Goal: Book appointment/travel/reservation

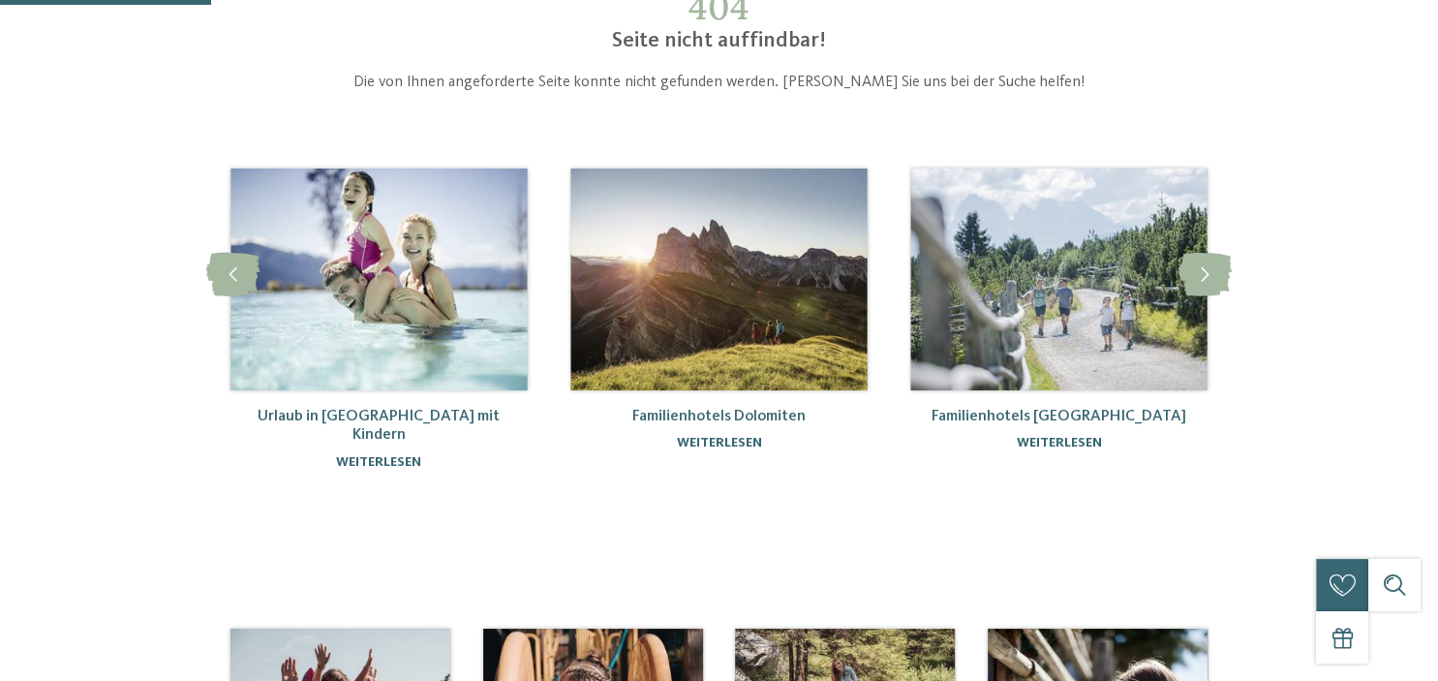
scroll to position [159, 0]
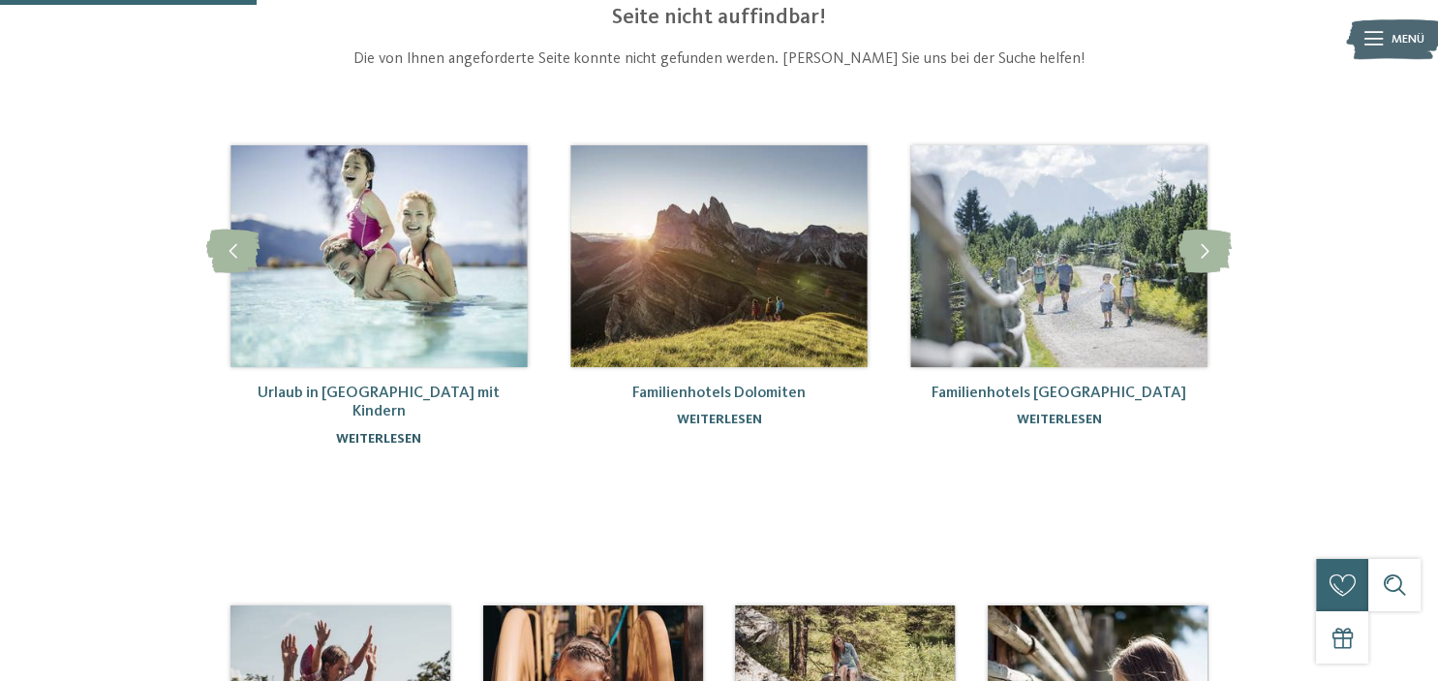
click at [384, 432] on link "weiterlesen" at bounding box center [378, 439] width 85 height 14
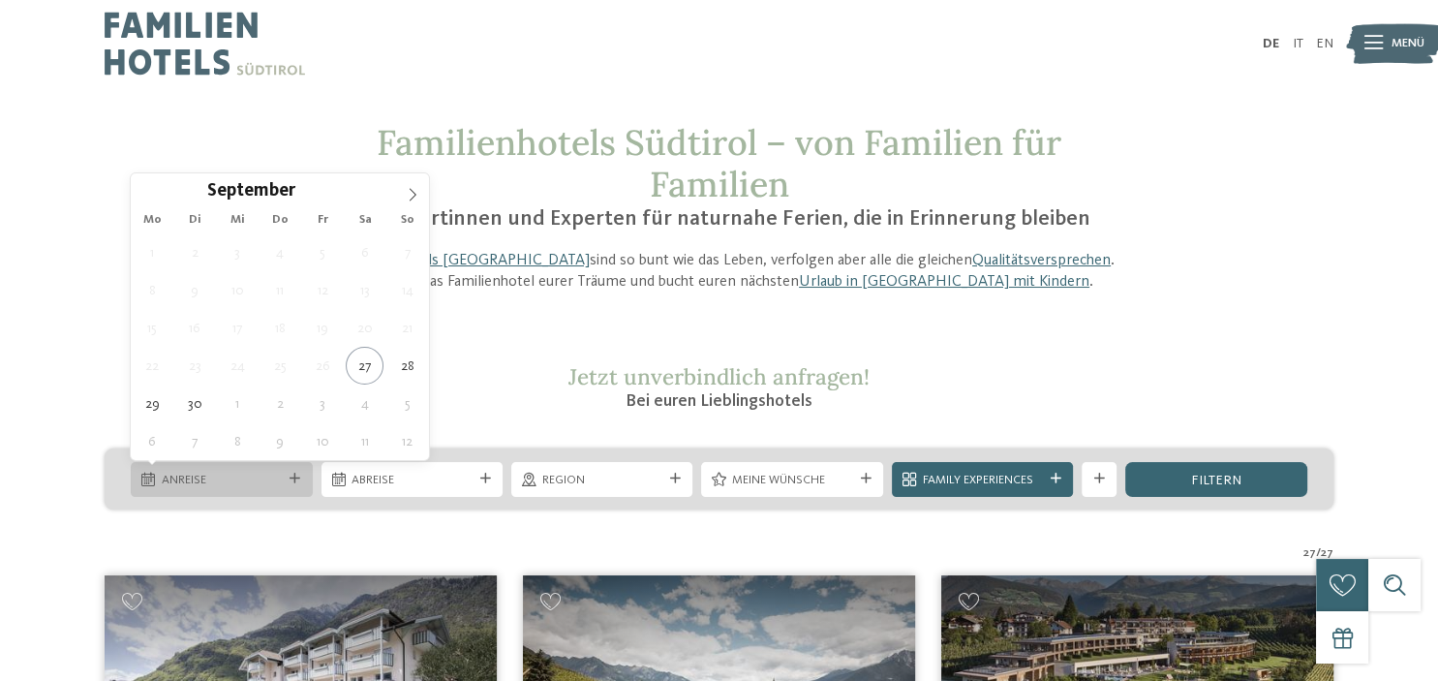
click at [294, 482] on icon at bounding box center [295, 478] width 11 height 11
click at [412, 198] on icon at bounding box center [413, 195] width 7 height 13
type input "****"
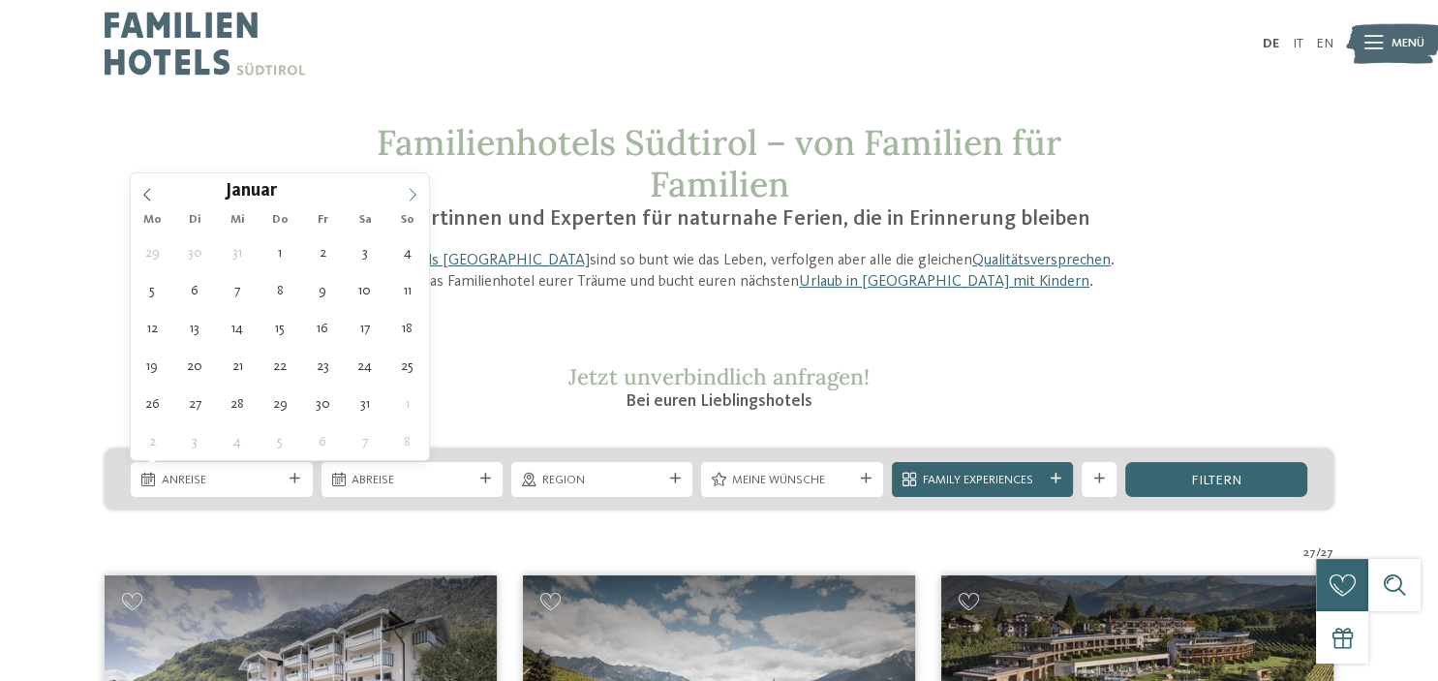
click at [412, 198] on icon at bounding box center [413, 195] width 7 height 13
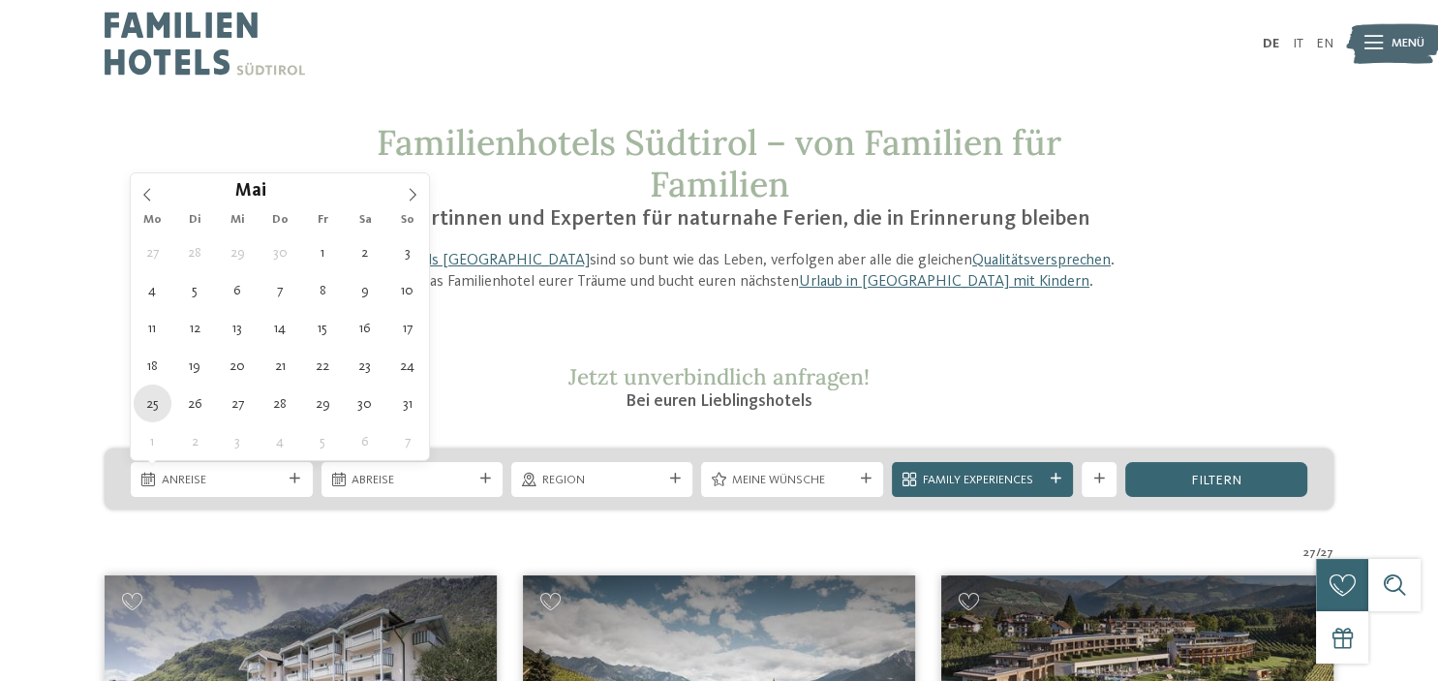
type div "25.05.2026"
type input "****"
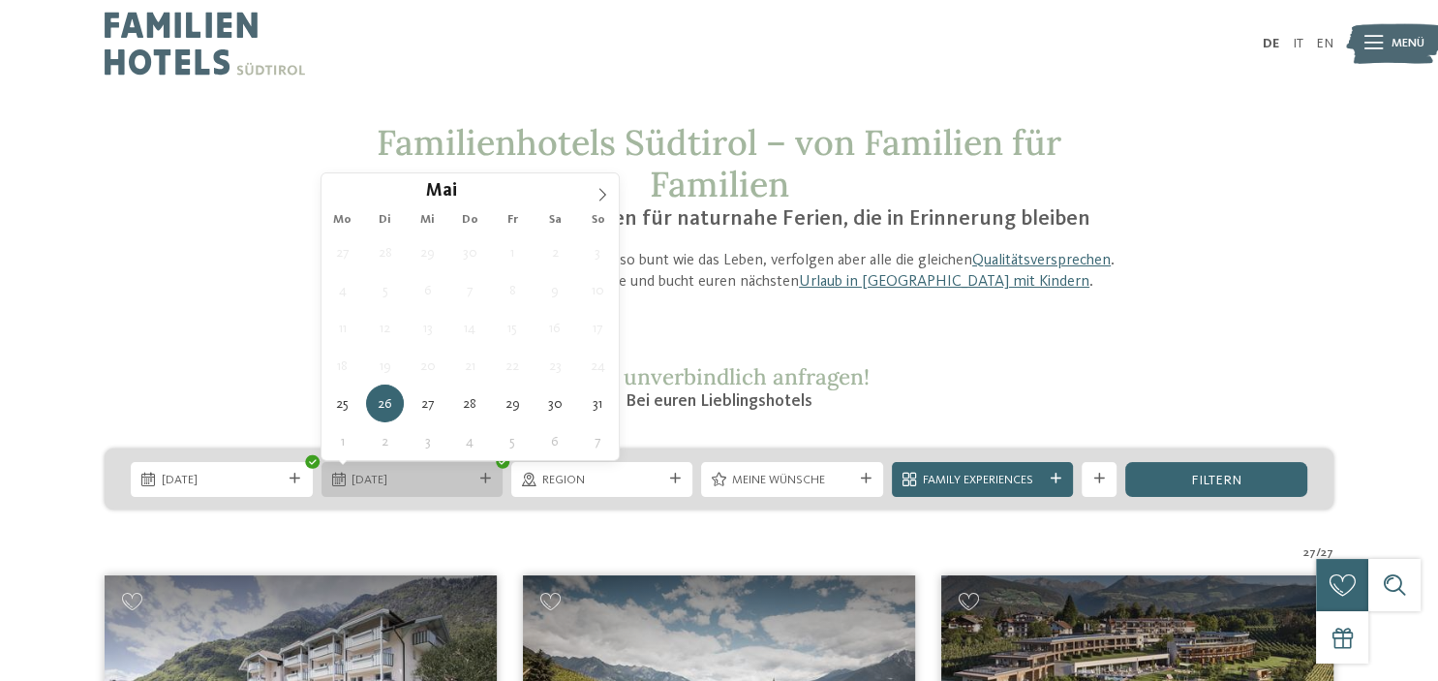
click at [378, 487] on span "26.05.2026" at bounding box center [411, 480] width 120 height 17
type div "29.05.2026"
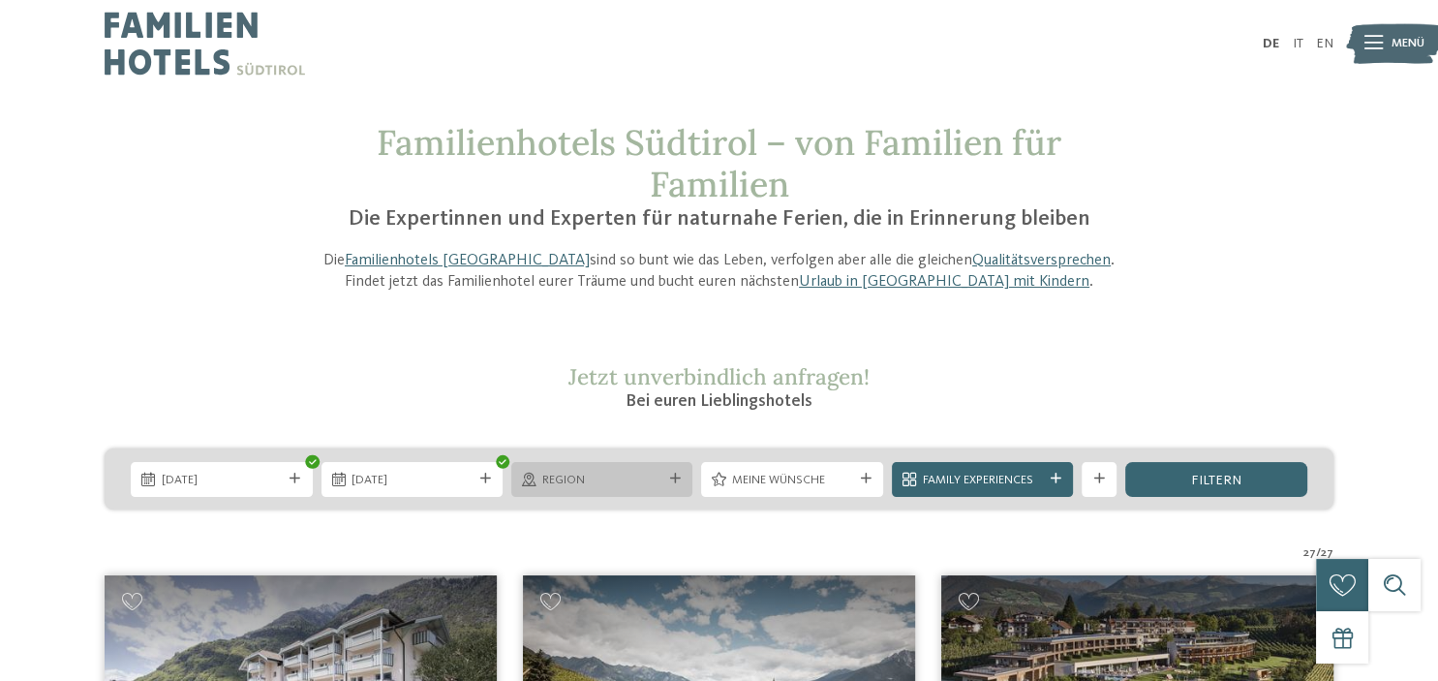
click at [676, 478] on icon at bounding box center [675, 478] width 11 height 11
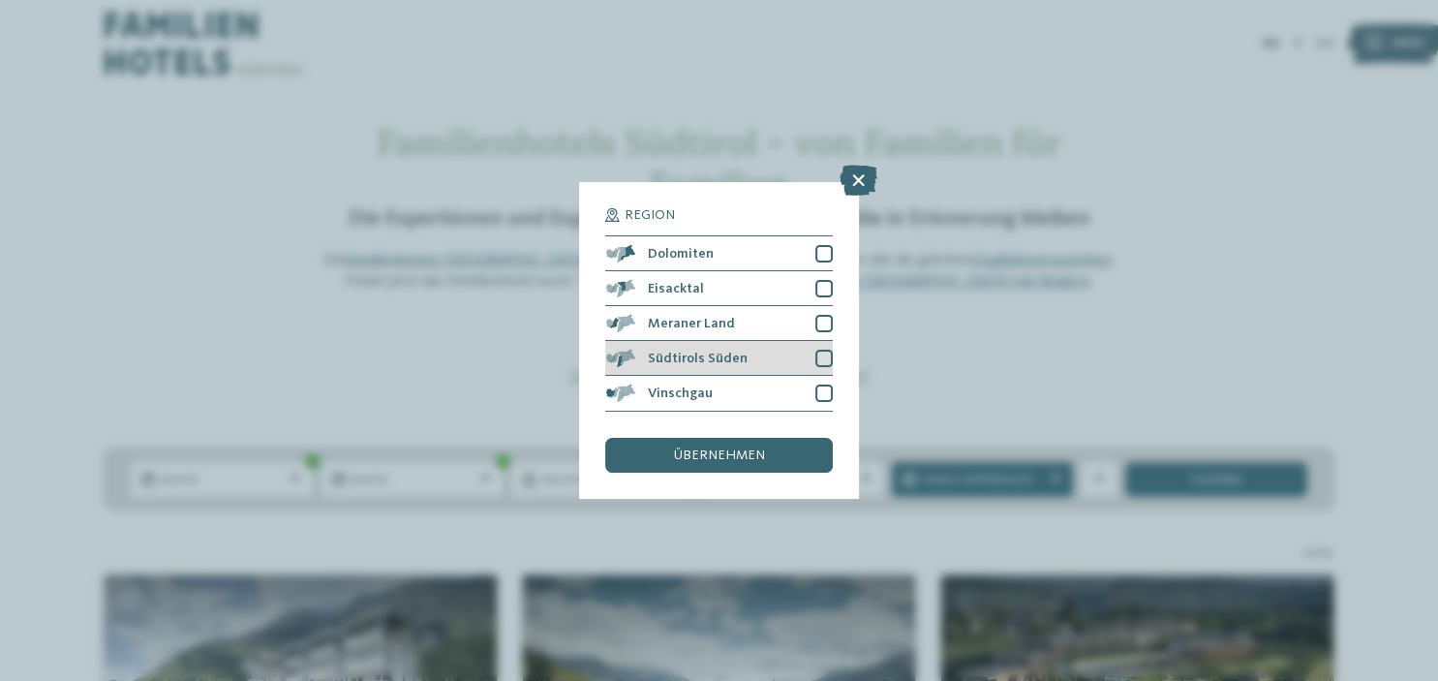
click at [823, 358] on div at bounding box center [823, 358] width 17 height 17
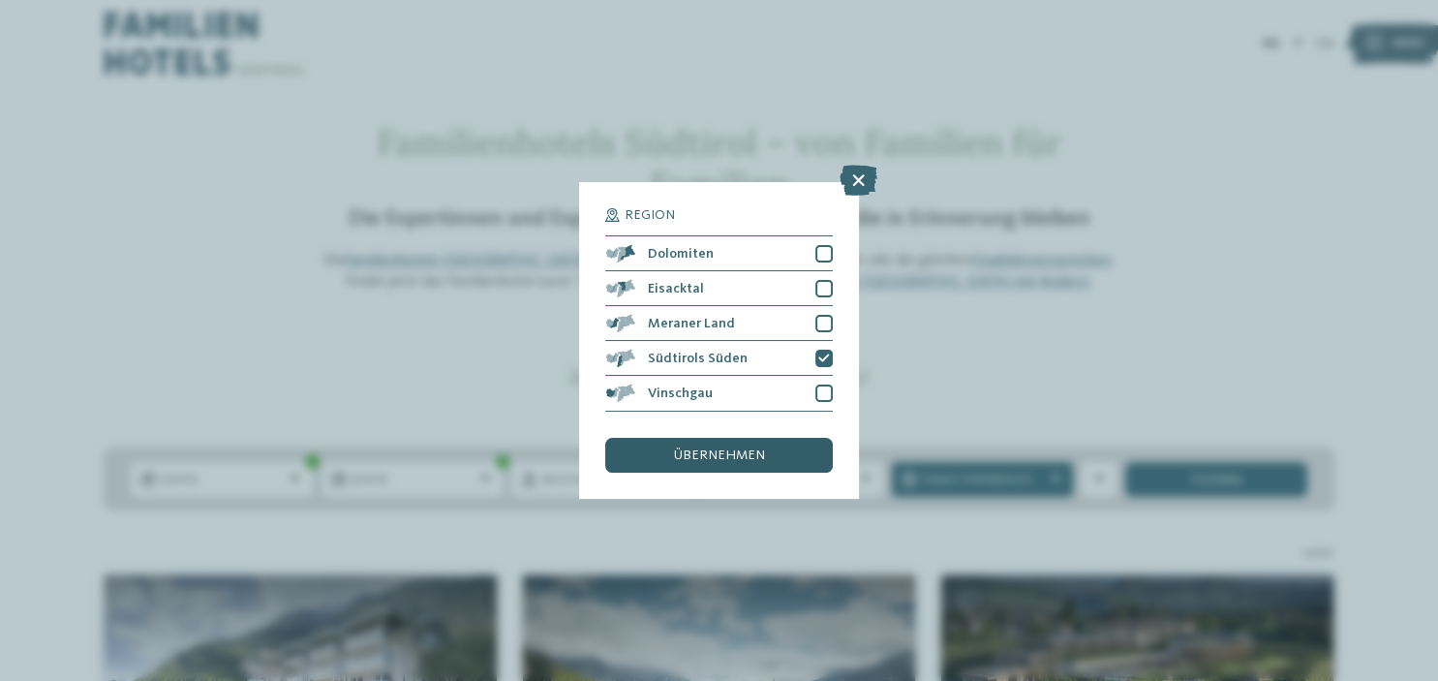
click at [741, 452] on span "übernehmen" at bounding box center [719, 455] width 91 height 14
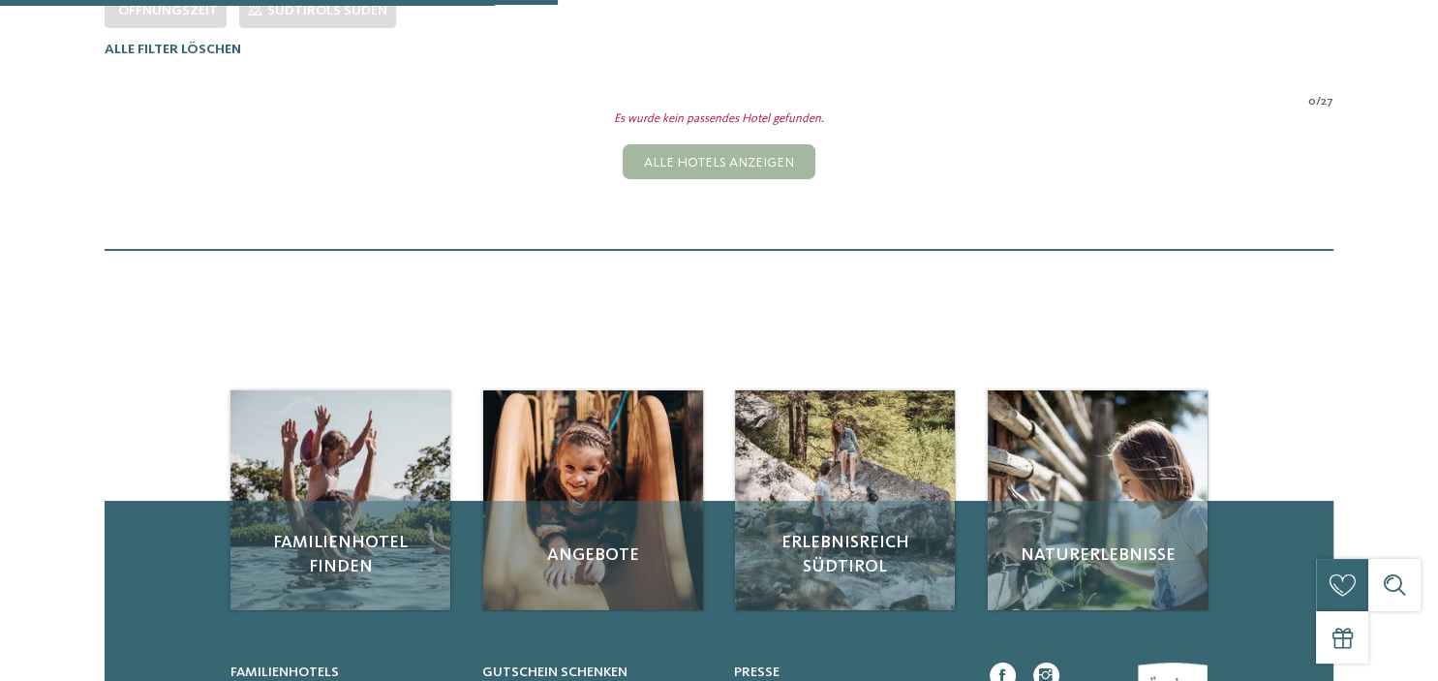
scroll to position [562, 0]
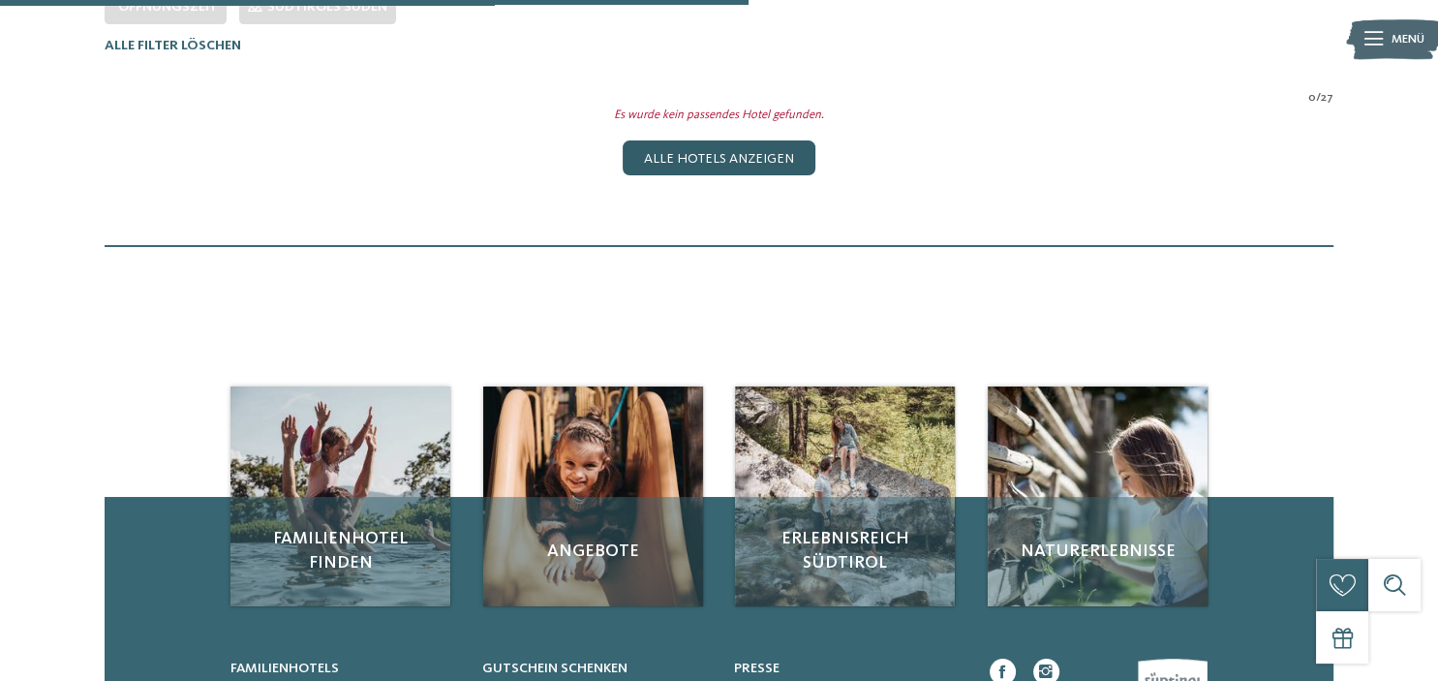
click at [727, 158] on div "Alle Hotels anzeigen" at bounding box center [719, 157] width 192 height 35
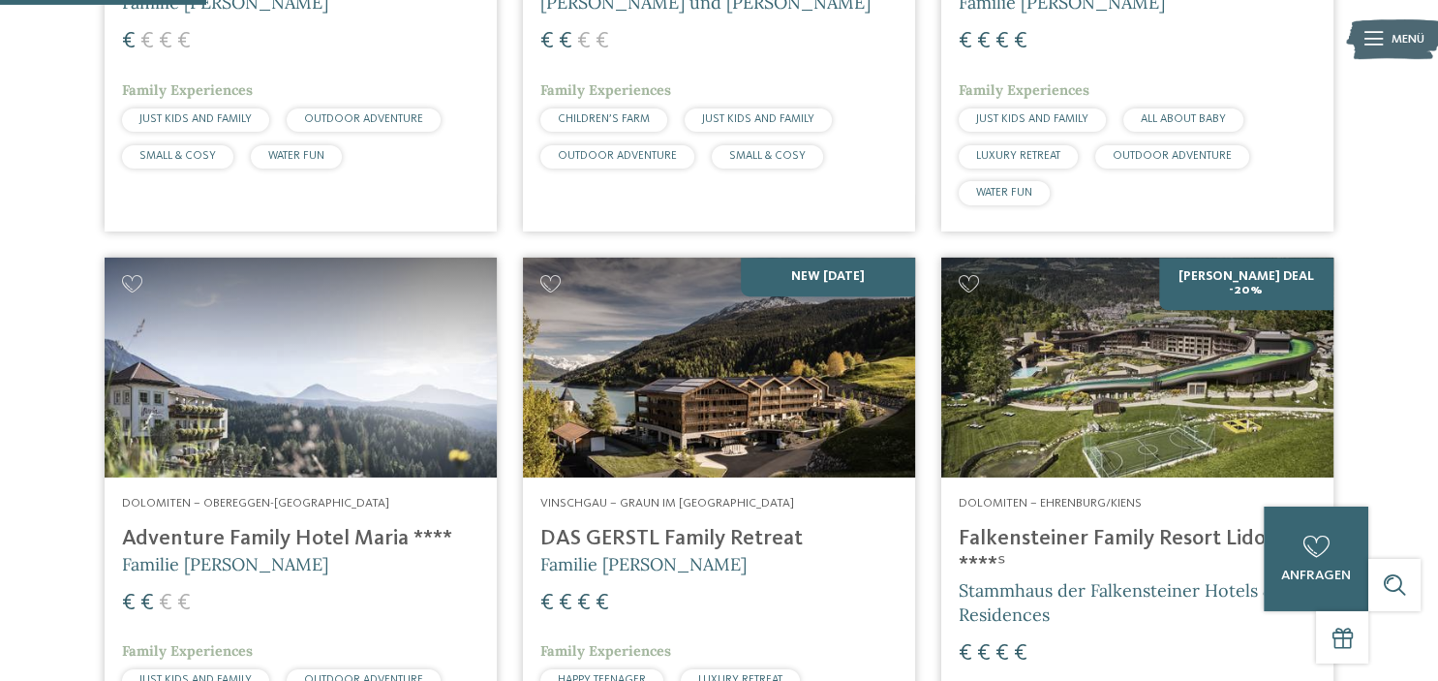
scroll to position [920, 0]
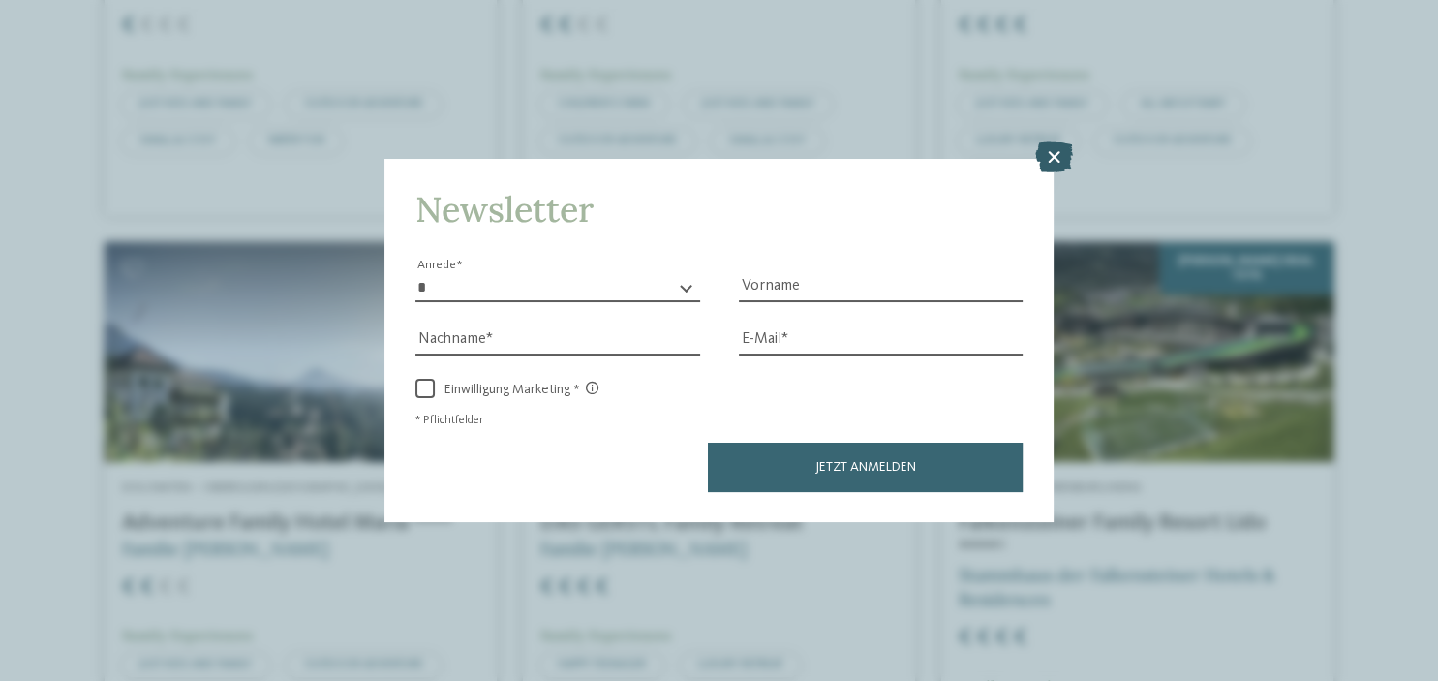
click at [1062, 154] on icon at bounding box center [1053, 156] width 38 height 31
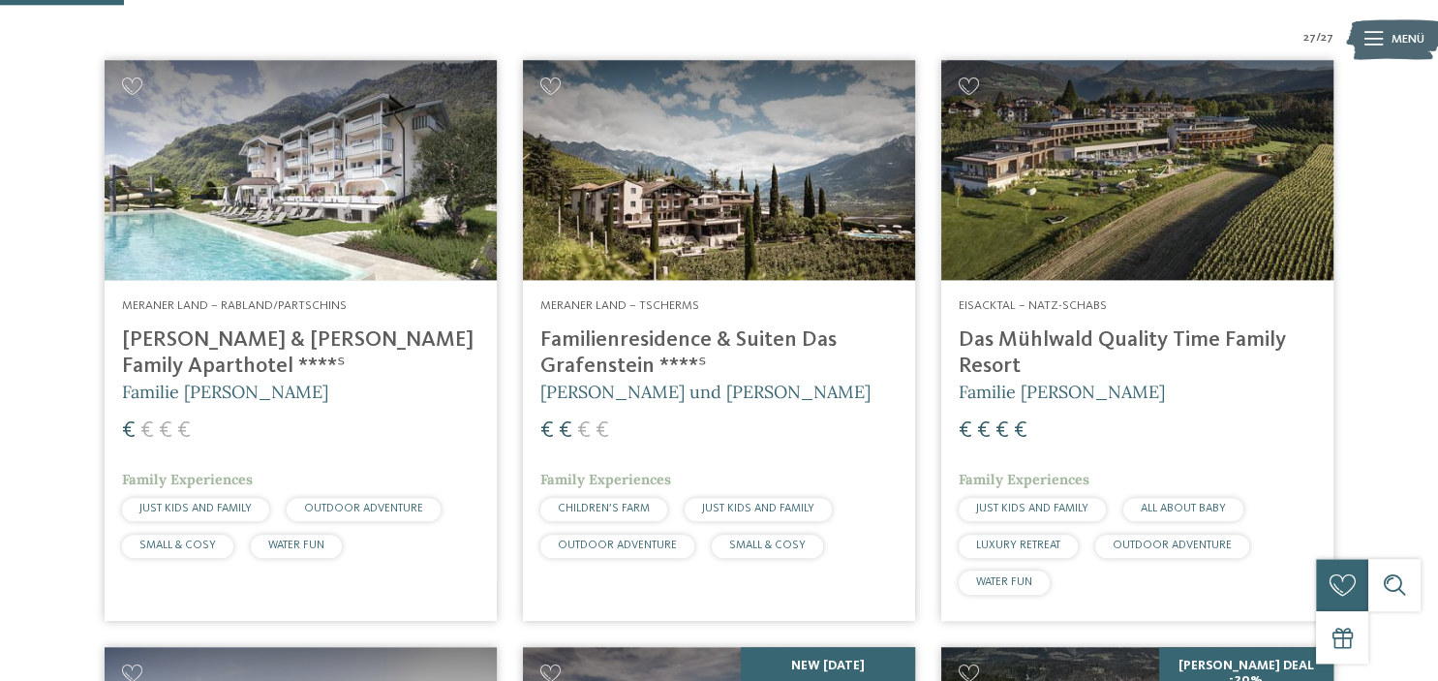
scroll to position [523, 0]
